Goal: Navigation & Orientation: Find specific page/section

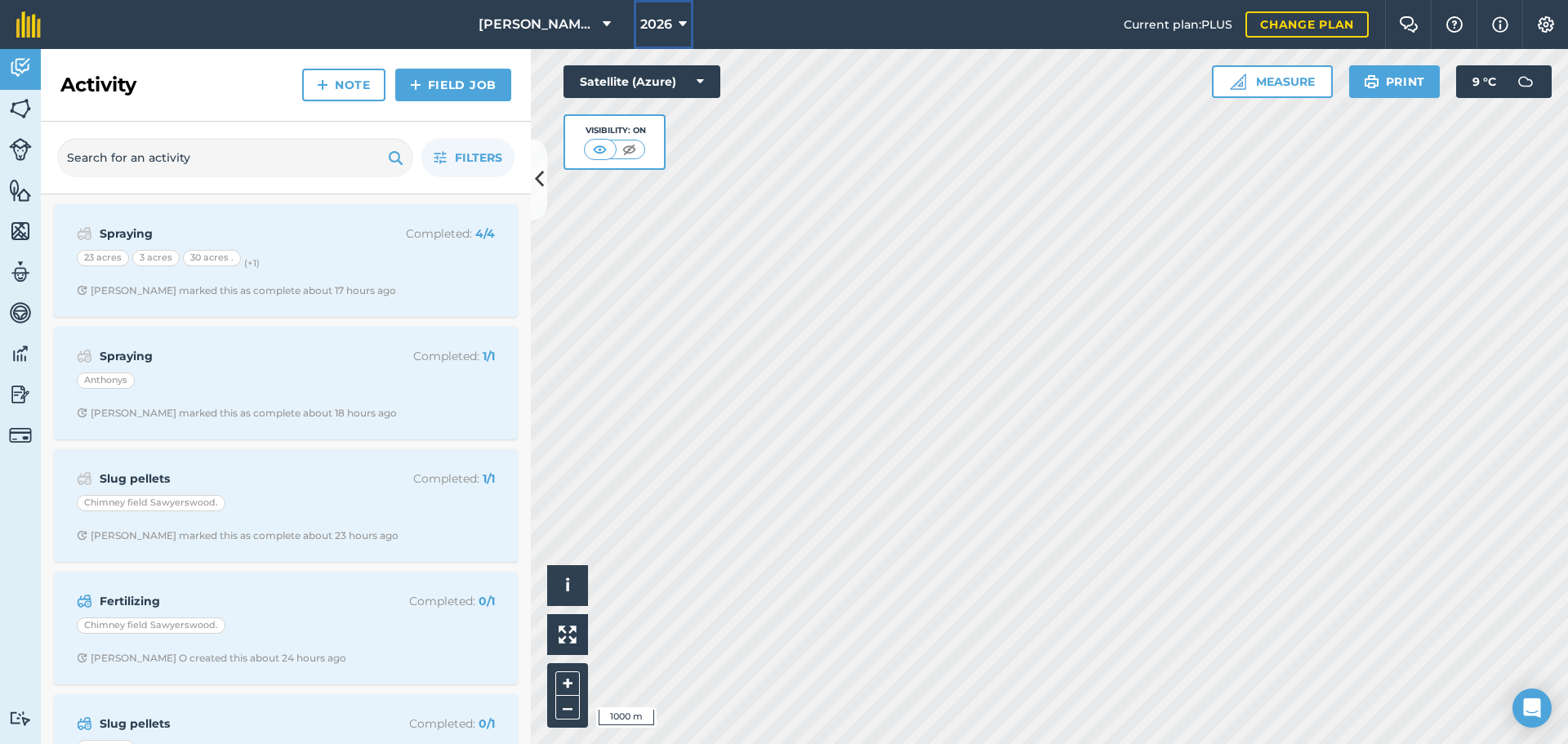
click at [679, 24] on icon at bounding box center [683, 24] width 8 height 19
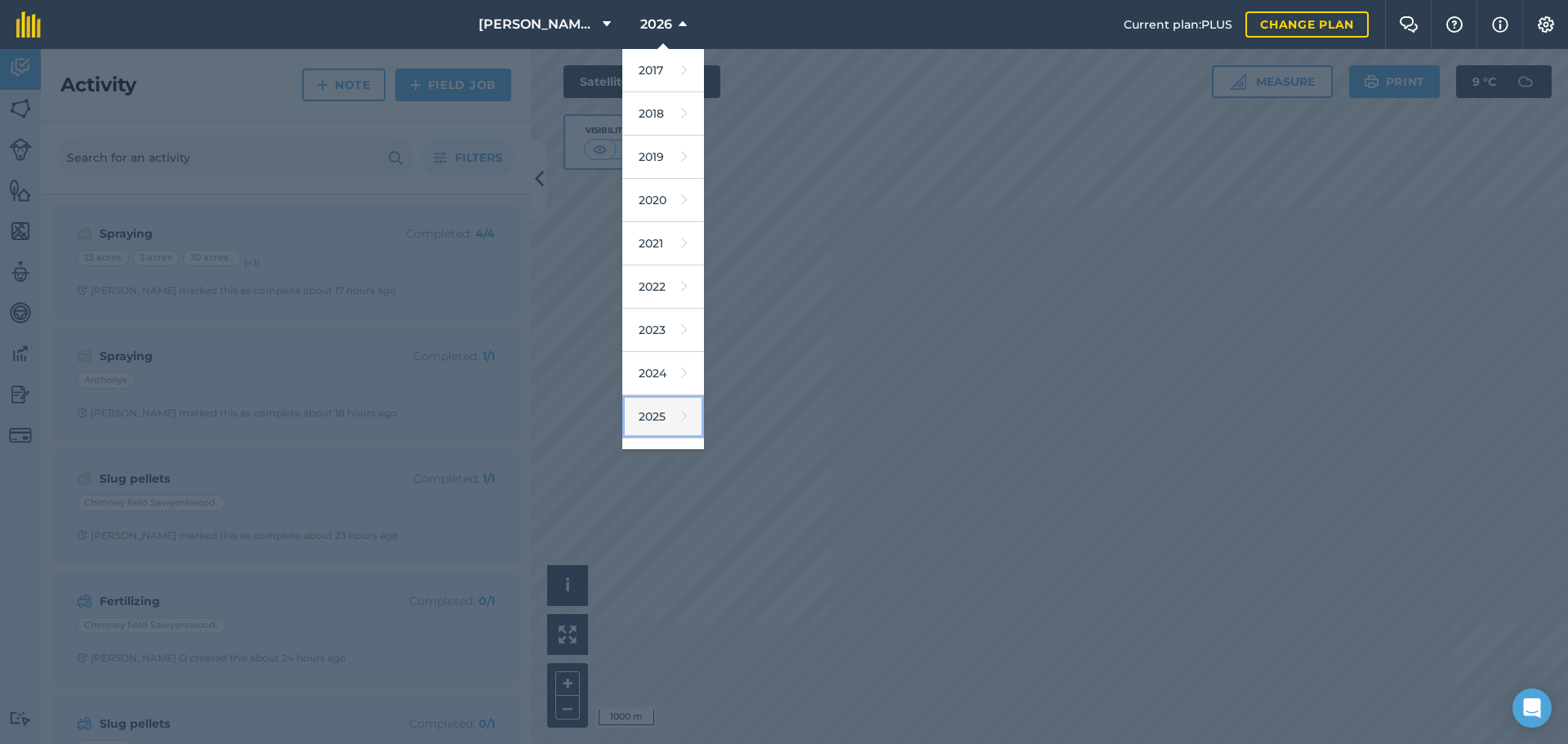
click at [681, 415] on icon at bounding box center [684, 416] width 7 height 23
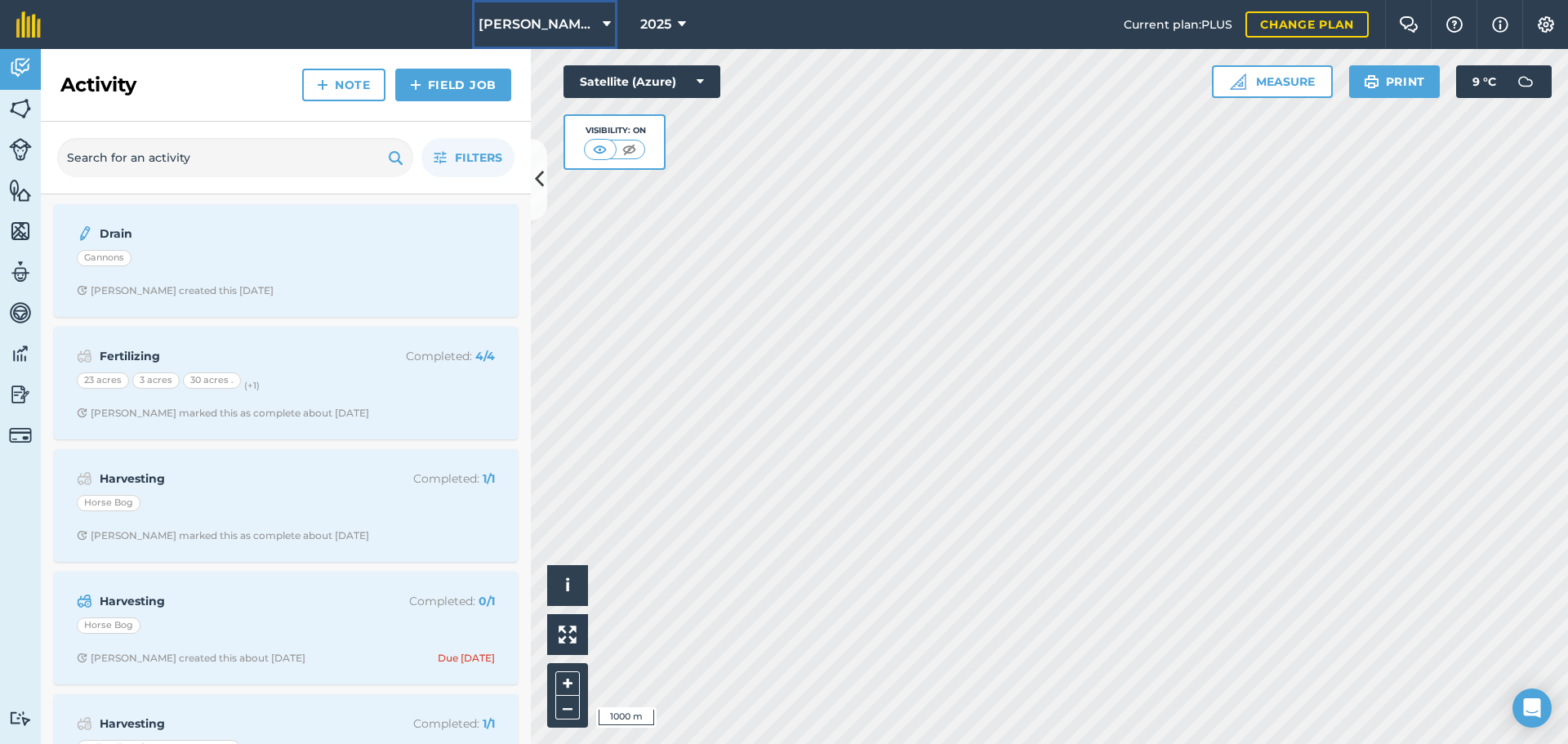
click at [546, 14] on button "[PERSON_NAME]/ Strawchip I1380189" at bounding box center [545, 24] width 145 height 49
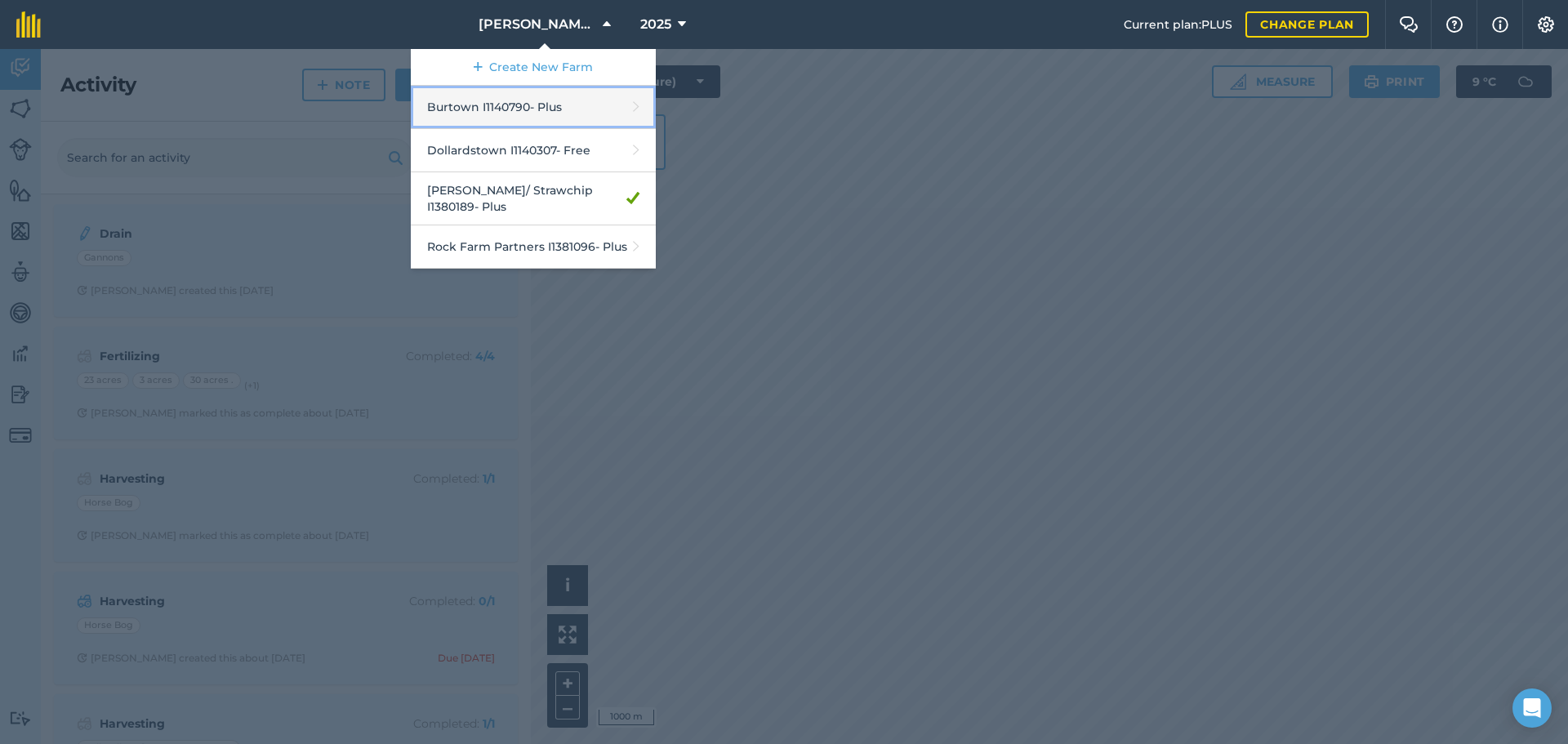
click at [474, 105] on link "Burtown I1140790 - Plus" at bounding box center [533, 107] width 245 height 43
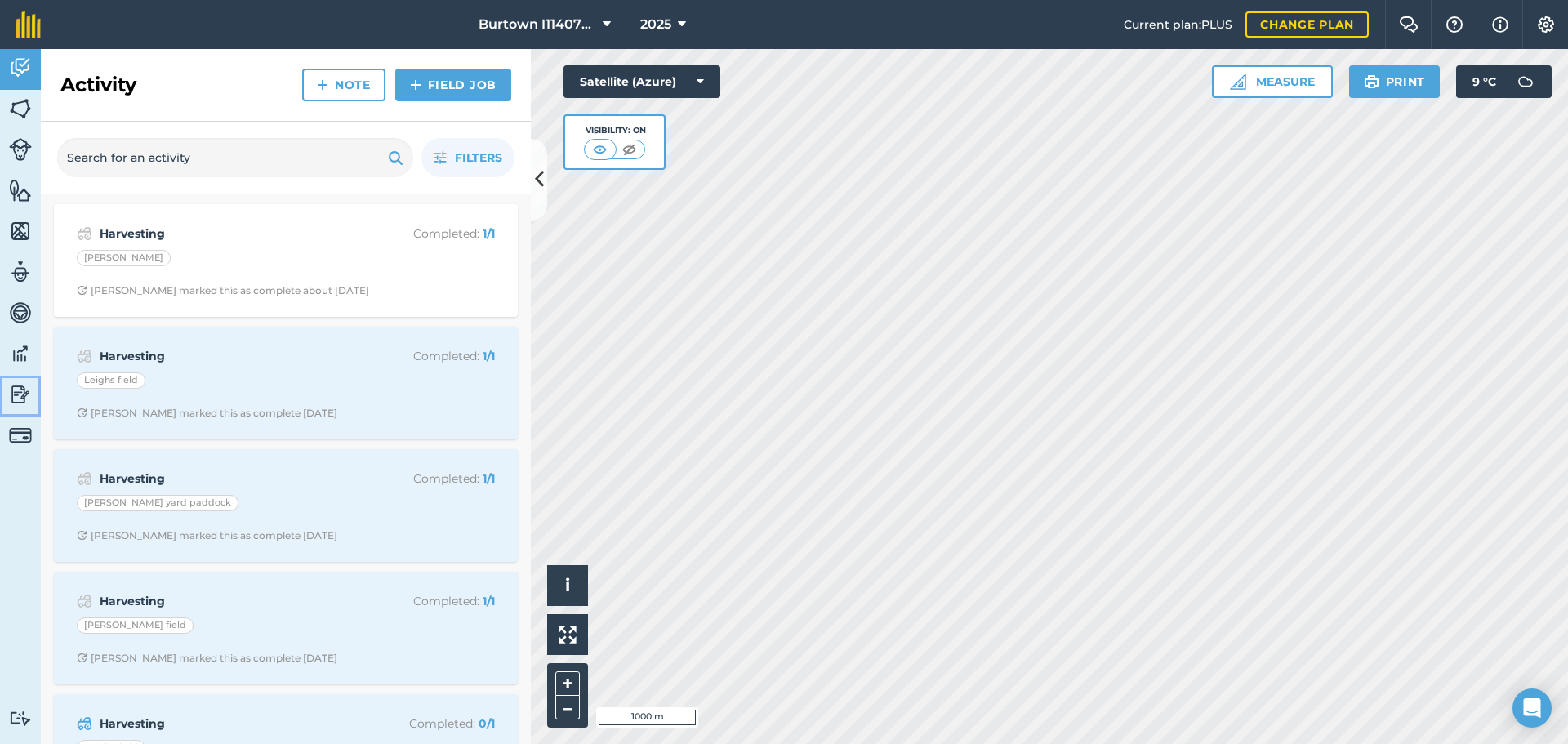
click at [23, 399] on img at bounding box center [20, 394] width 23 height 24
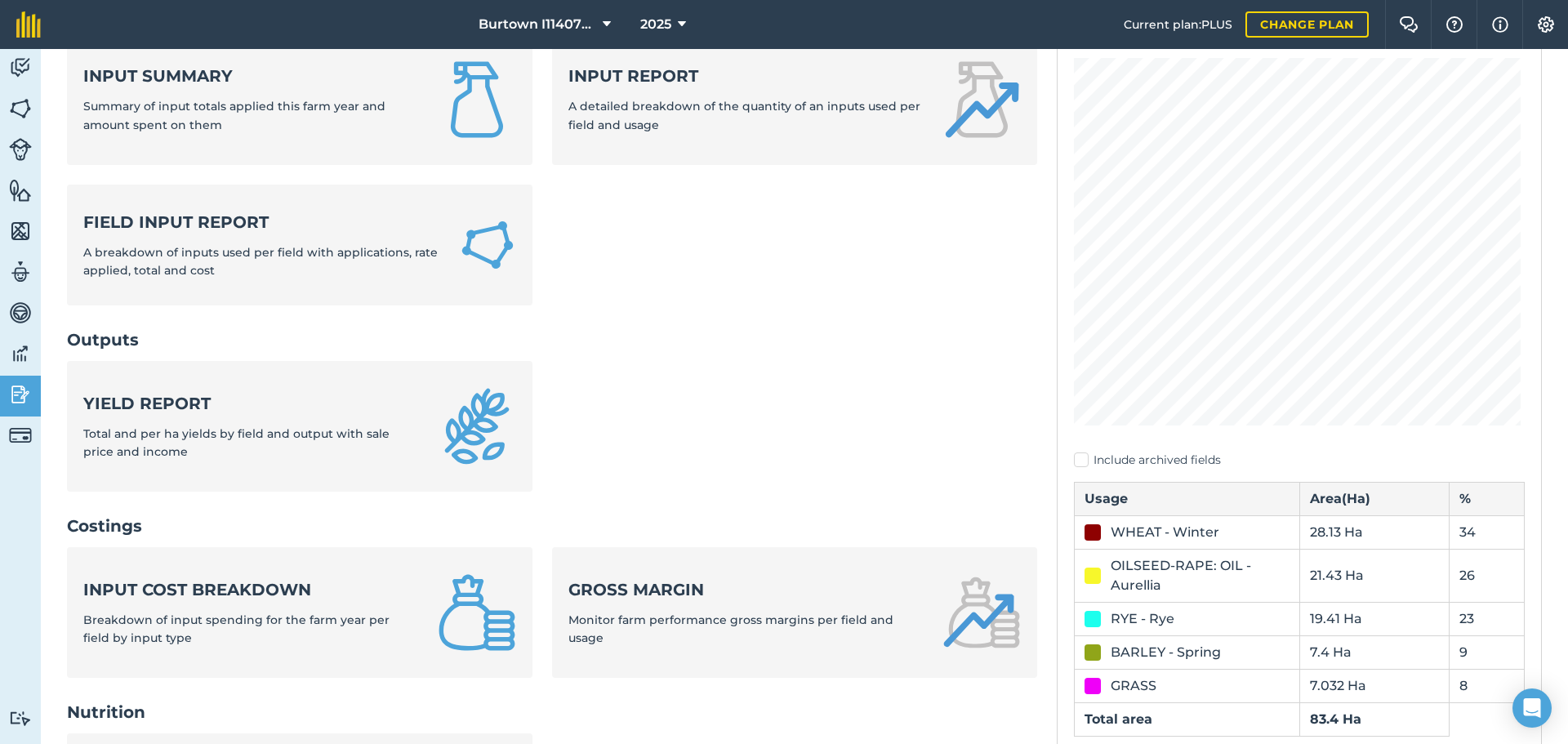
scroll to position [245, 0]
